Goal: Information Seeking & Learning: Stay updated

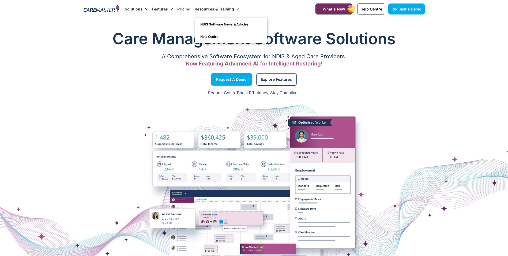
click at [214, 9] on link "Resources & Training" at bounding box center [217, 9] width 44 height 18
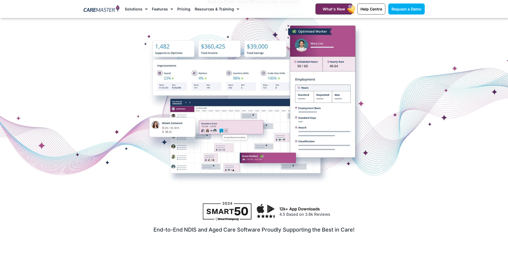
scroll to position [161, 0]
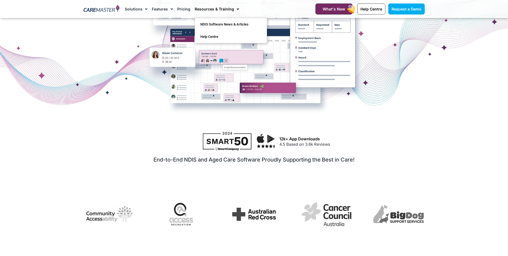
click at [206, 13] on link "Resources & Training" at bounding box center [217, 9] width 44 height 18
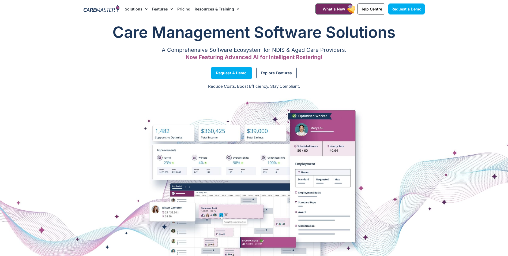
scroll to position [0, 0]
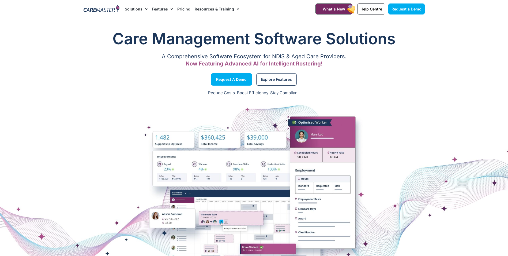
click at [209, 10] on link "Resources & Training" at bounding box center [217, 9] width 44 height 18
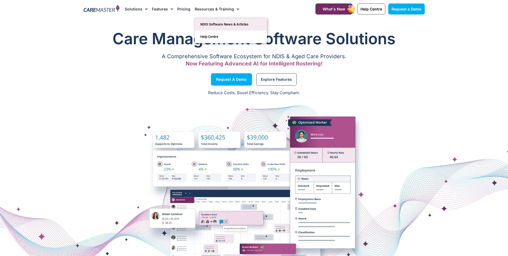
click at [211, 21] on link "NDIS Software News & Articles" at bounding box center [231, 24] width 72 height 12
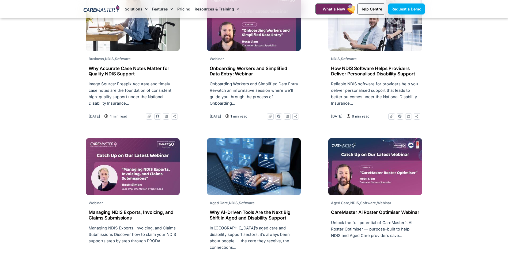
scroll to position [643, 0]
